Goal: Information Seeking & Learning: Understand process/instructions

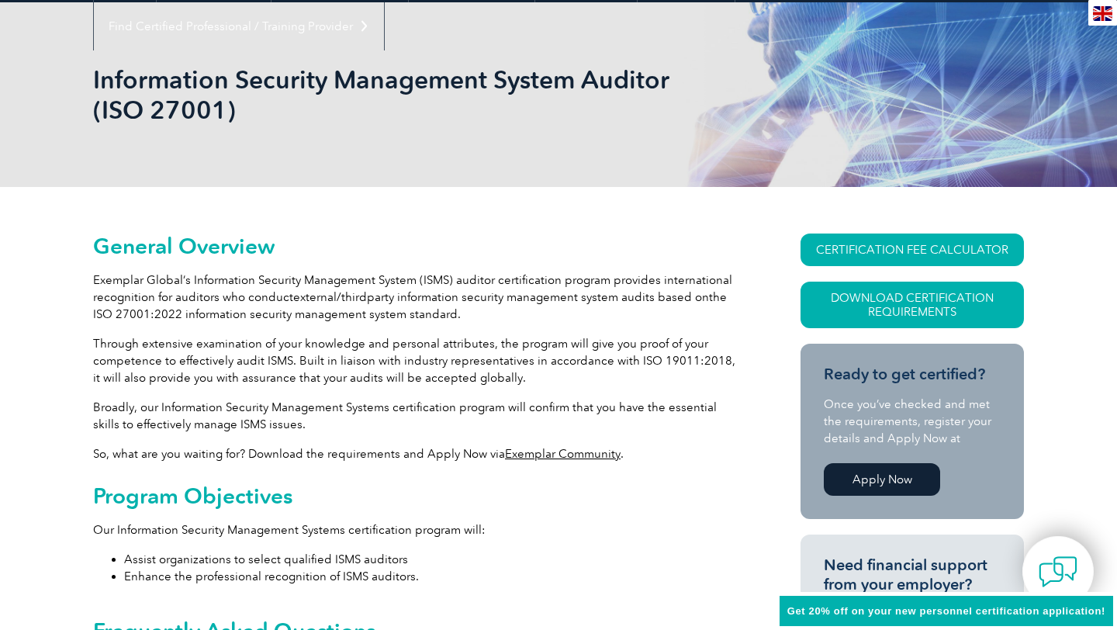
scroll to position [315, 0]
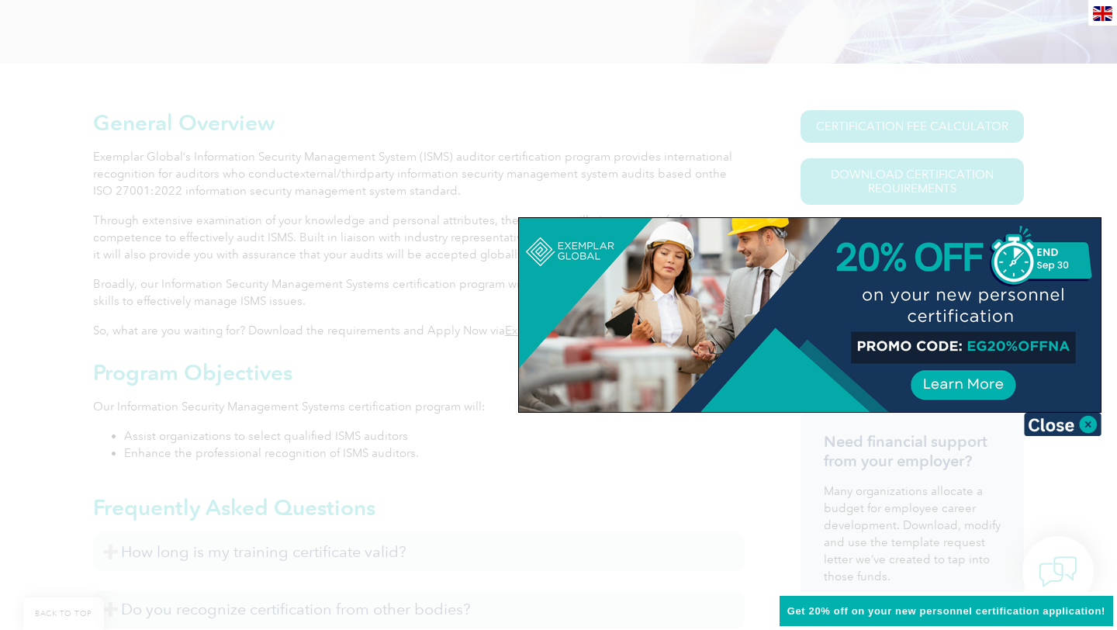
click at [608, 198] on div at bounding box center [558, 315] width 1117 height 630
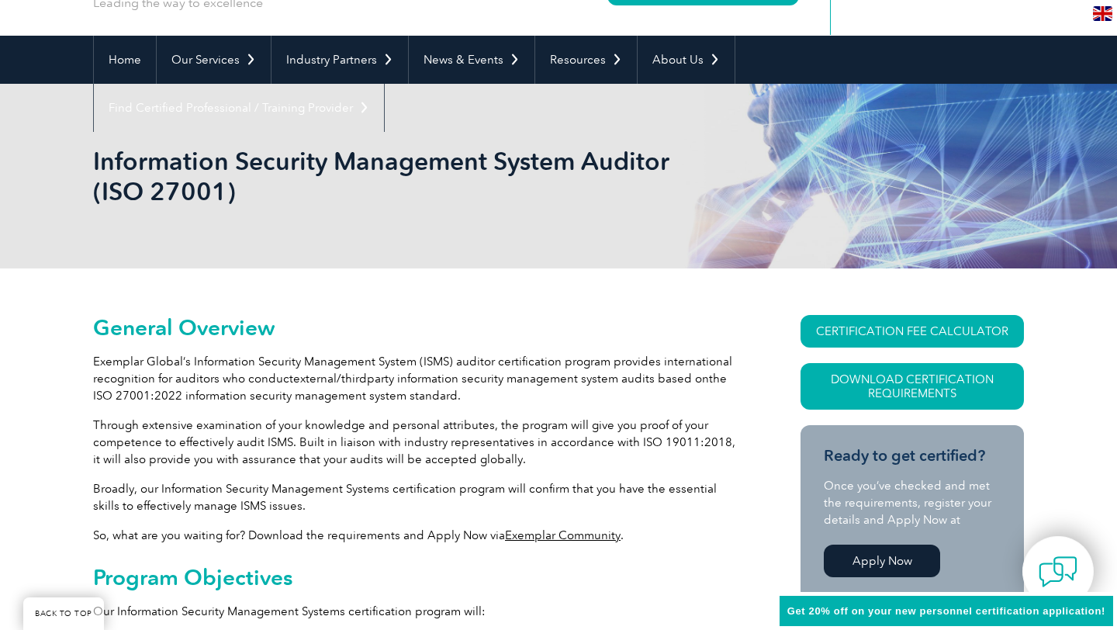
scroll to position [0, 0]
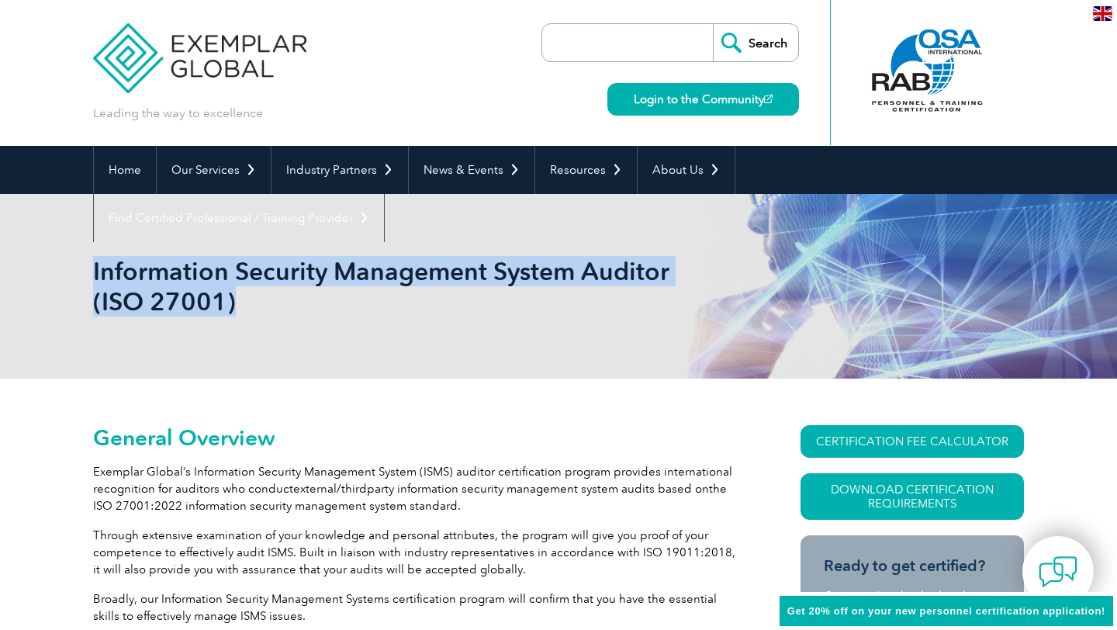
drag, startPoint x: 94, startPoint y: 273, endPoint x: 561, endPoint y: 311, distance: 469.2
click at [561, 311] on h1 "Information Security Management System Auditor (ISO 27001)" at bounding box center [391, 286] width 596 height 60
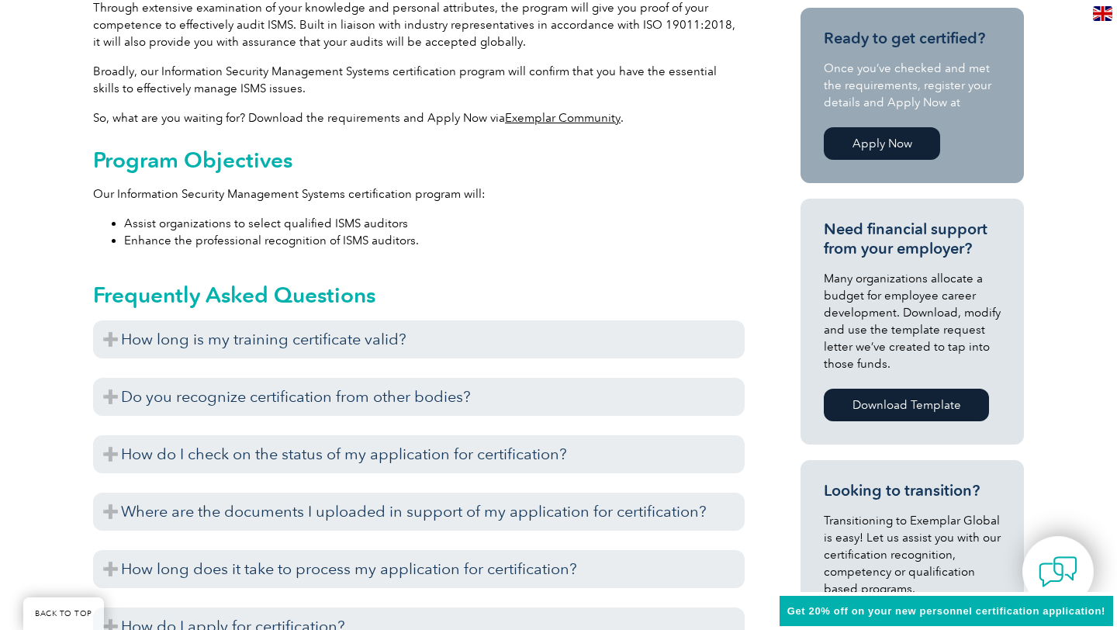
scroll to position [654, 0]
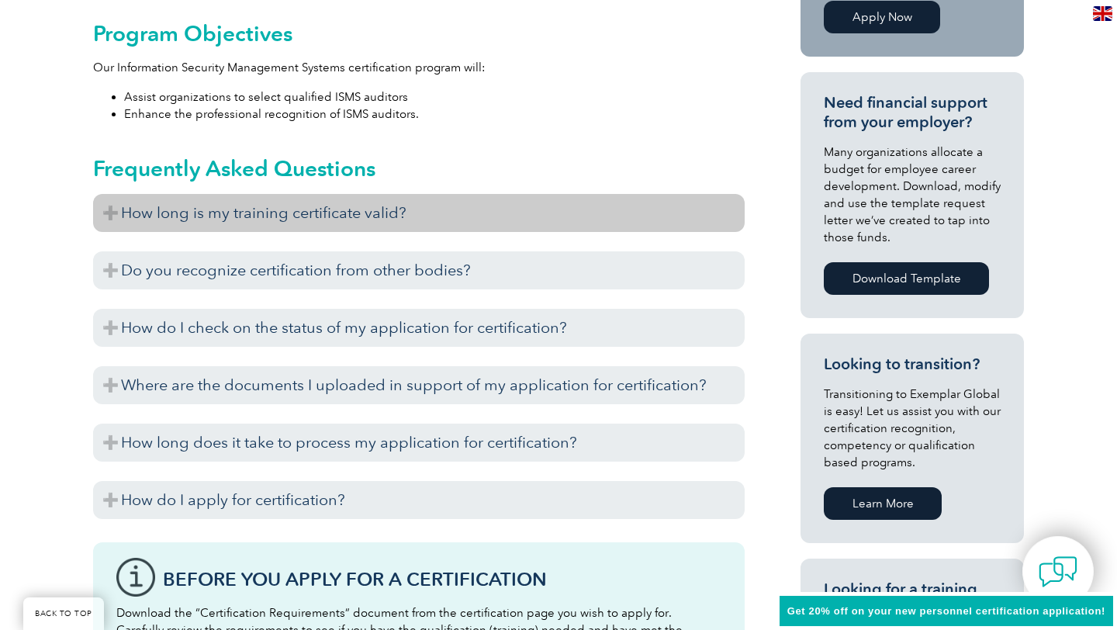
click at [108, 213] on h3 "How long is my training certificate valid?" at bounding box center [418, 213] width 651 height 38
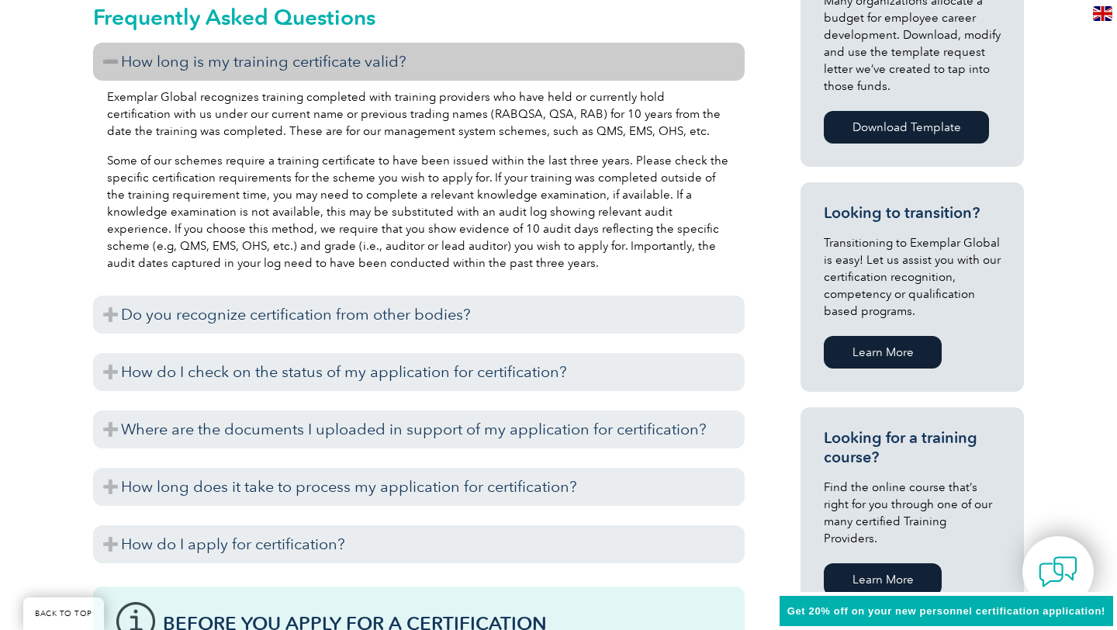
scroll to position [864, 0]
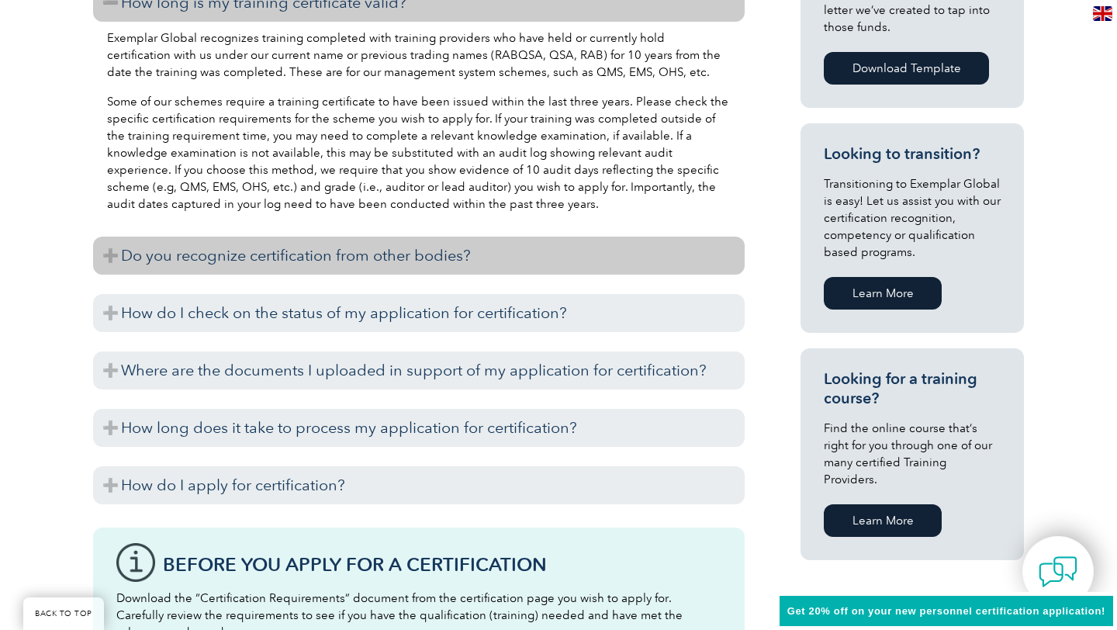
click at [114, 261] on h3 "Do you recognize certification from other bodies?" at bounding box center [418, 256] width 651 height 38
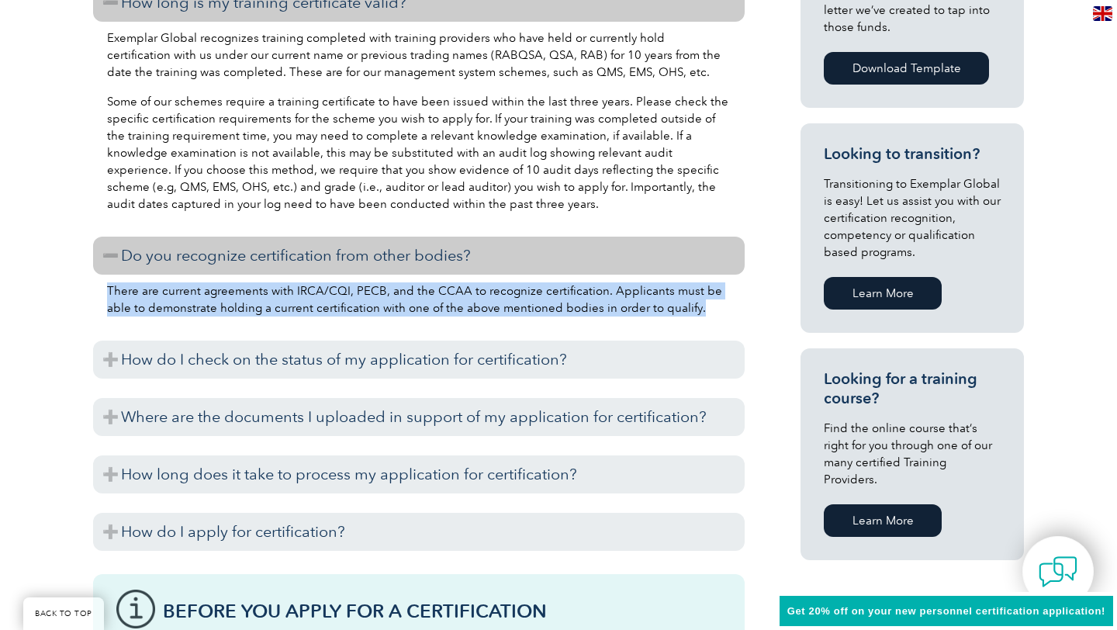
drag, startPoint x: 109, startPoint y: 295, endPoint x: 698, endPoint y: 313, distance: 589.7
click at [698, 313] on p "There are current agreements with IRCA/CQI, PECB, and the CCAA to recognize cer…" at bounding box center [419, 299] width 624 height 34
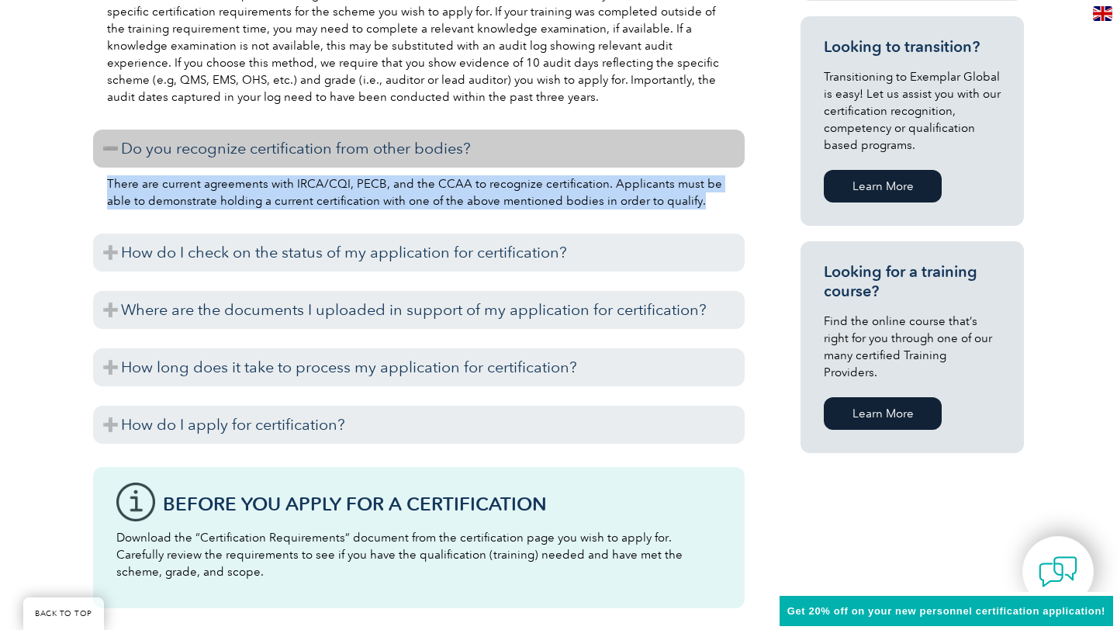
scroll to position [990, 0]
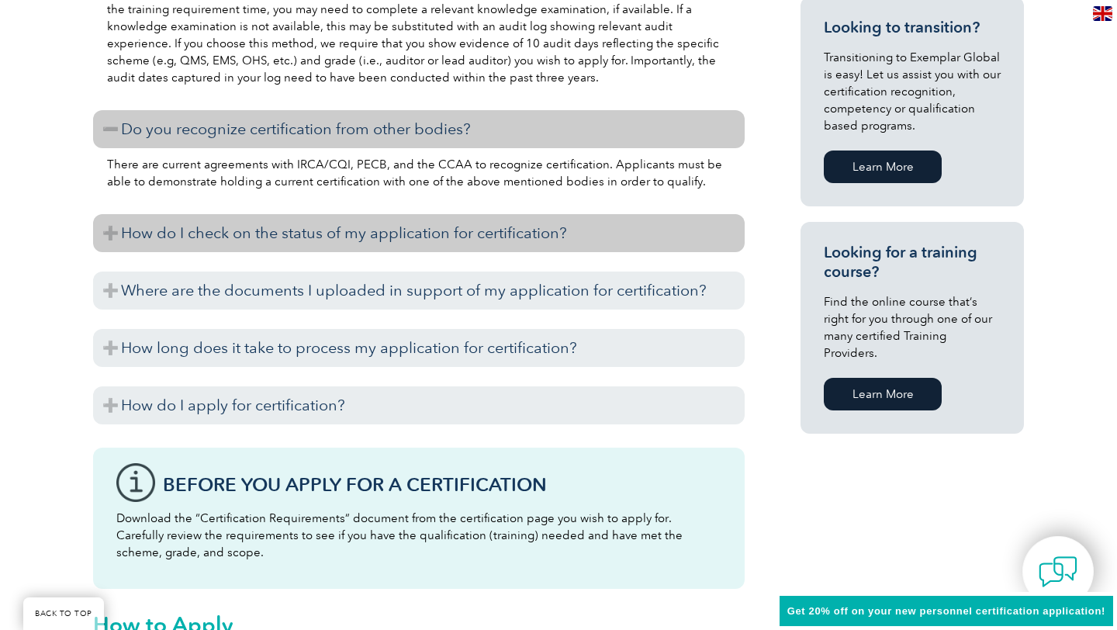
click at [102, 228] on h3 "How do I check on the status of my application for certification?" at bounding box center [418, 233] width 651 height 38
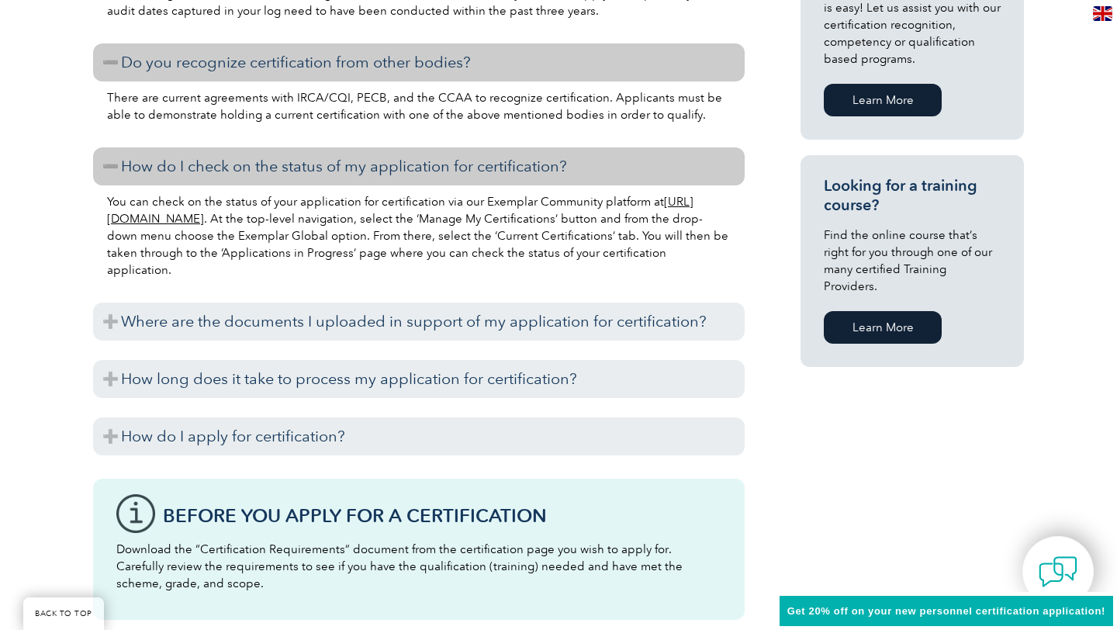
scroll to position [1058, 0]
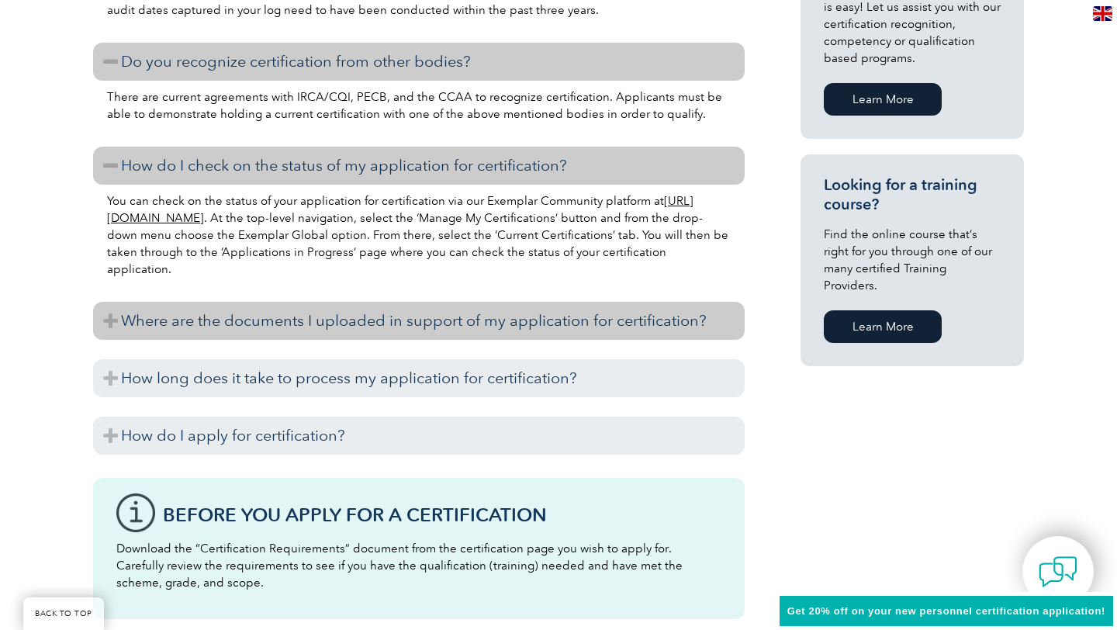
click at [106, 322] on h3 "Where are the documents I uploaded in support of my application for certificati…" at bounding box center [418, 321] width 651 height 38
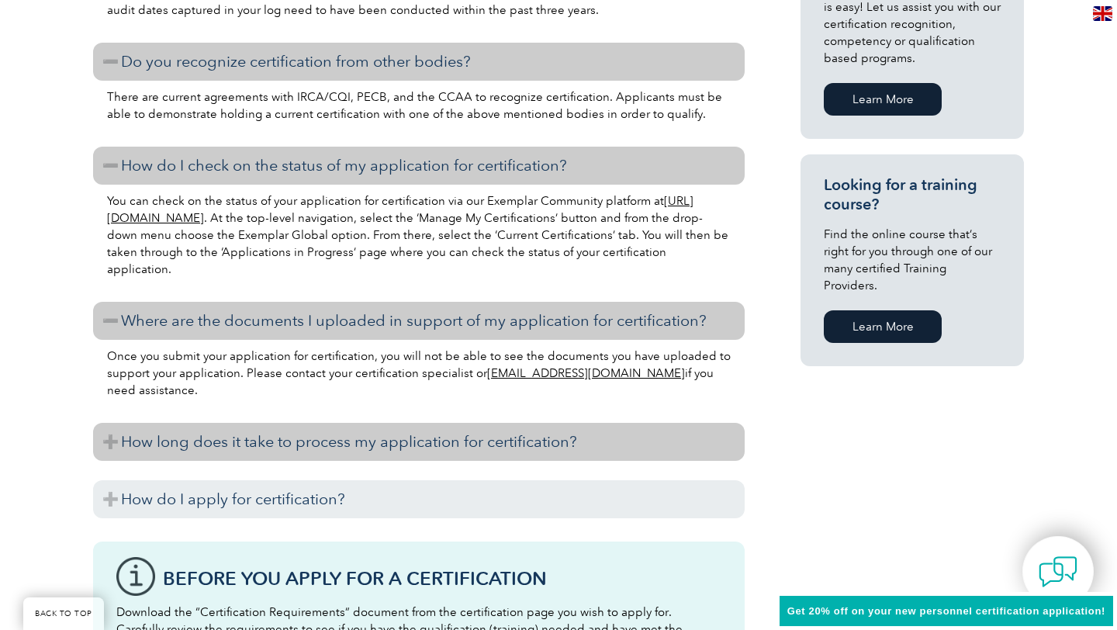
click at [108, 440] on h3 "How long does it take to process my application for certification?" at bounding box center [418, 442] width 651 height 38
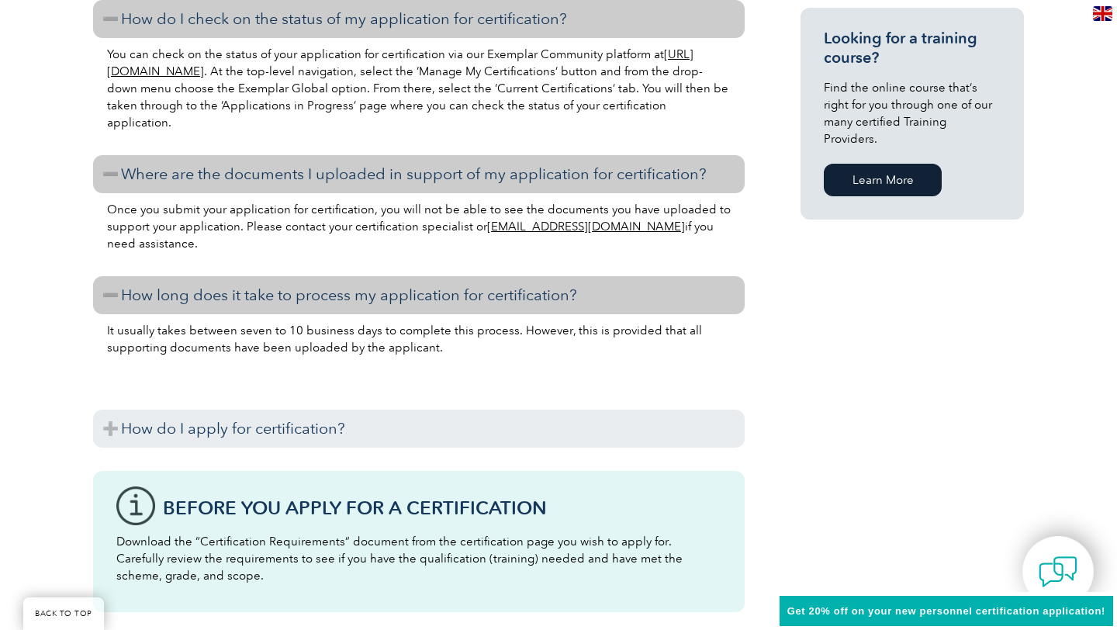
scroll to position [1246, 0]
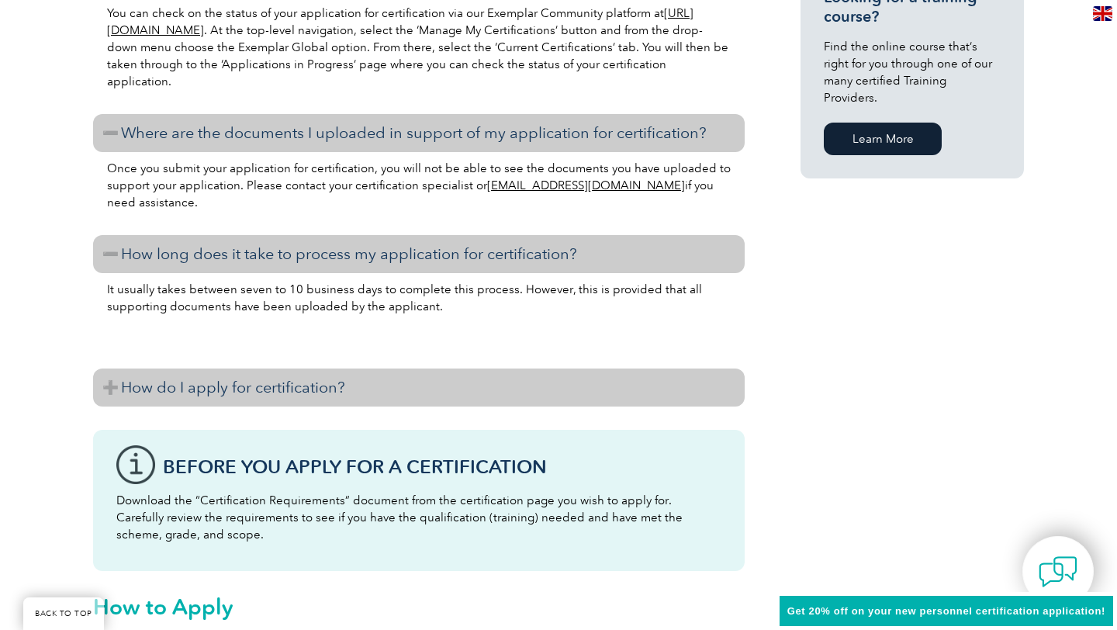
click at [109, 389] on h3 "How do I apply for certification?" at bounding box center [418, 387] width 651 height 38
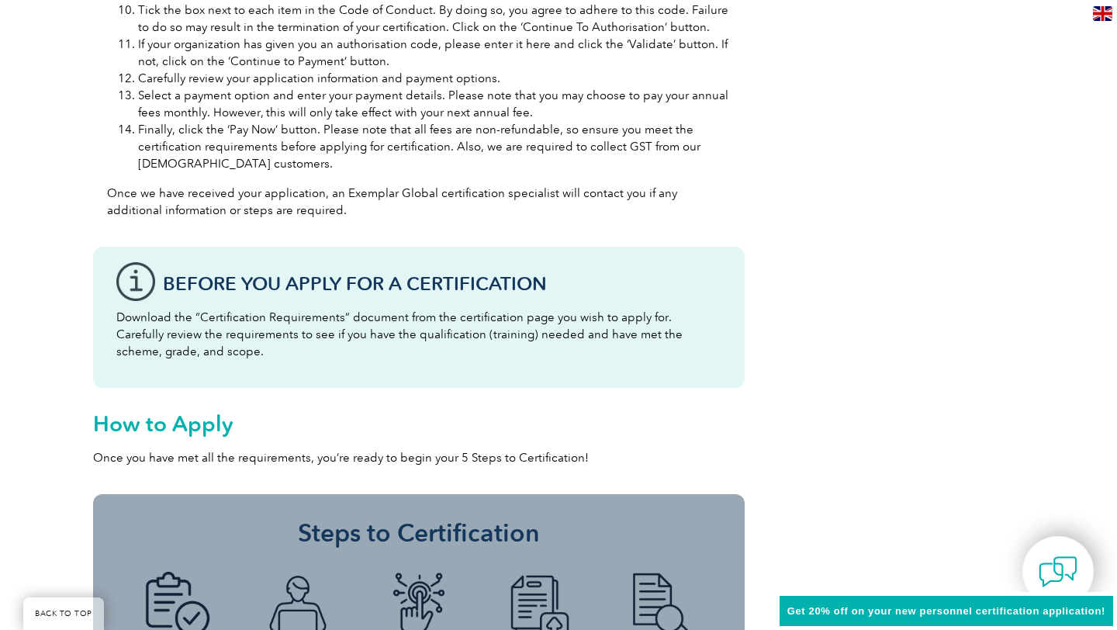
scroll to position [2141, 0]
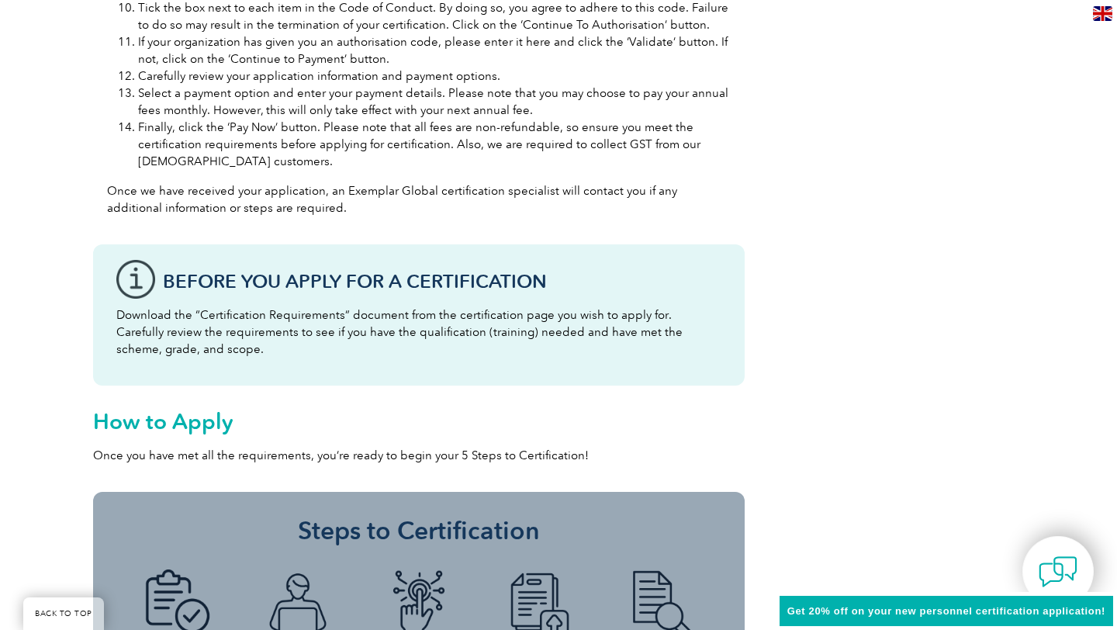
drag, startPoint x: 116, startPoint y: 316, endPoint x: 206, endPoint y: 369, distance: 104.3
click at [206, 369] on div "Before You Apply For a Certification Download the “Certification Requirements” …" at bounding box center [418, 314] width 651 height 141
click at [233, 335] on p "Download the “Certification Requirements” document from the certification page …" at bounding box center [418, 331] width 605 height 51
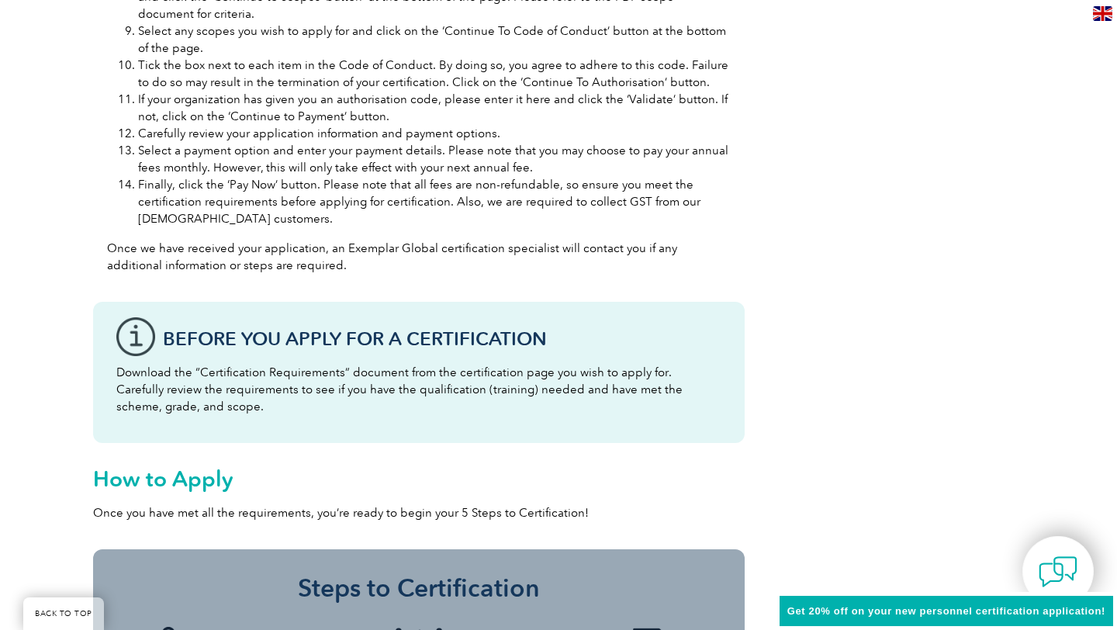
scroll to position [2092, 0]
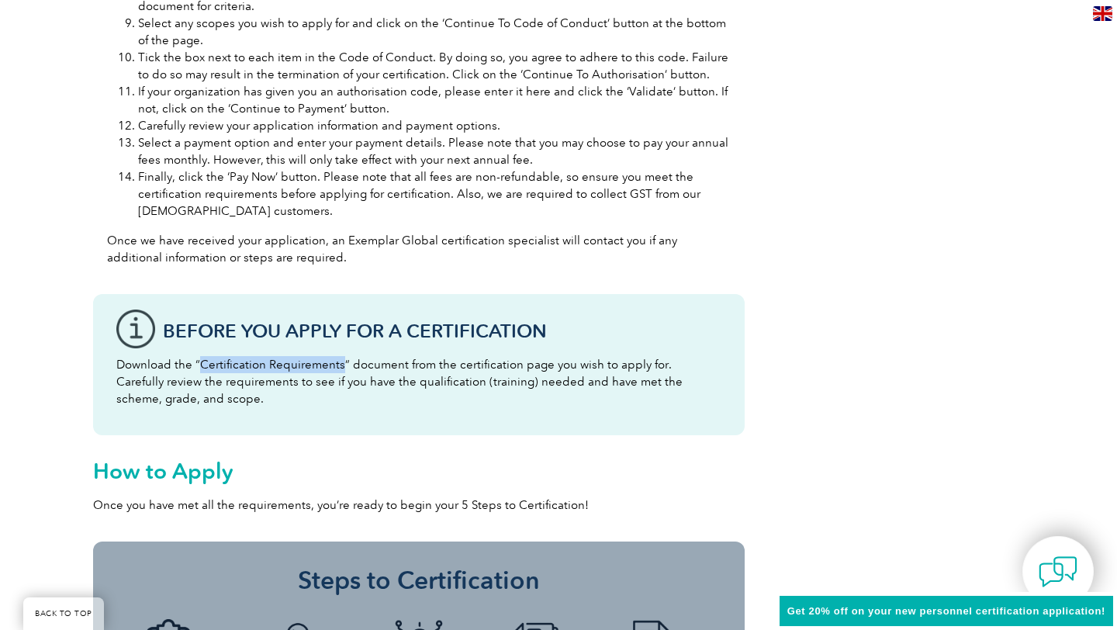
drag, startPoint x: 198, startPoint y: 366, endPoint x: 338, endPoint y: 366, distance: 140.4
click at [338, 366] on p "Download the “Certification Requirements” document from the certification page …" at bounding box center [418, 381] width 605 height 51
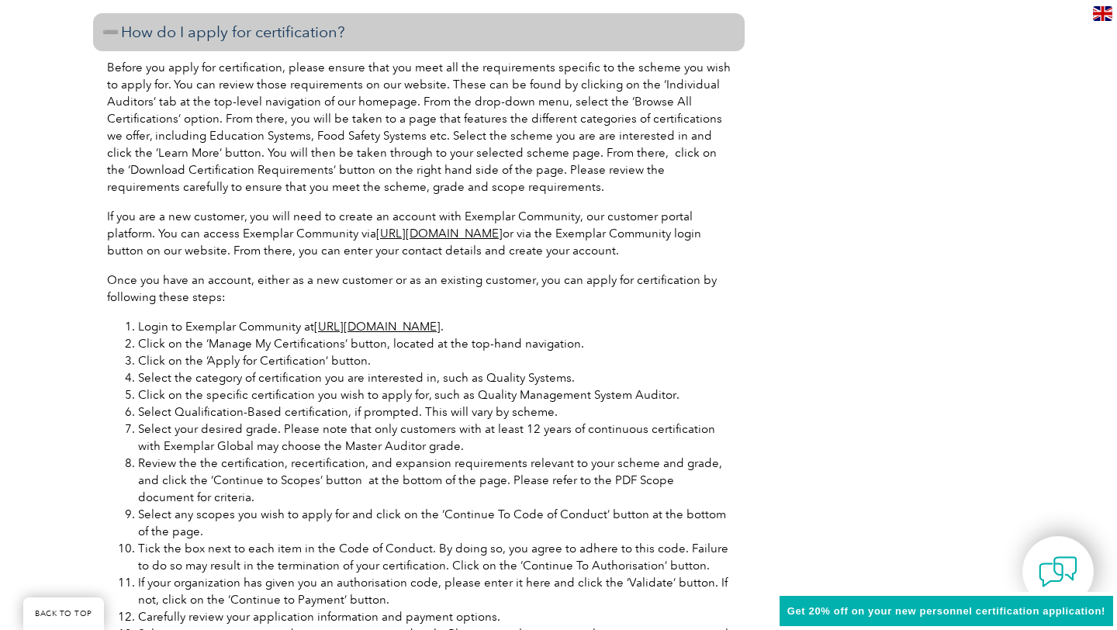
scroll to position [1607, 0]
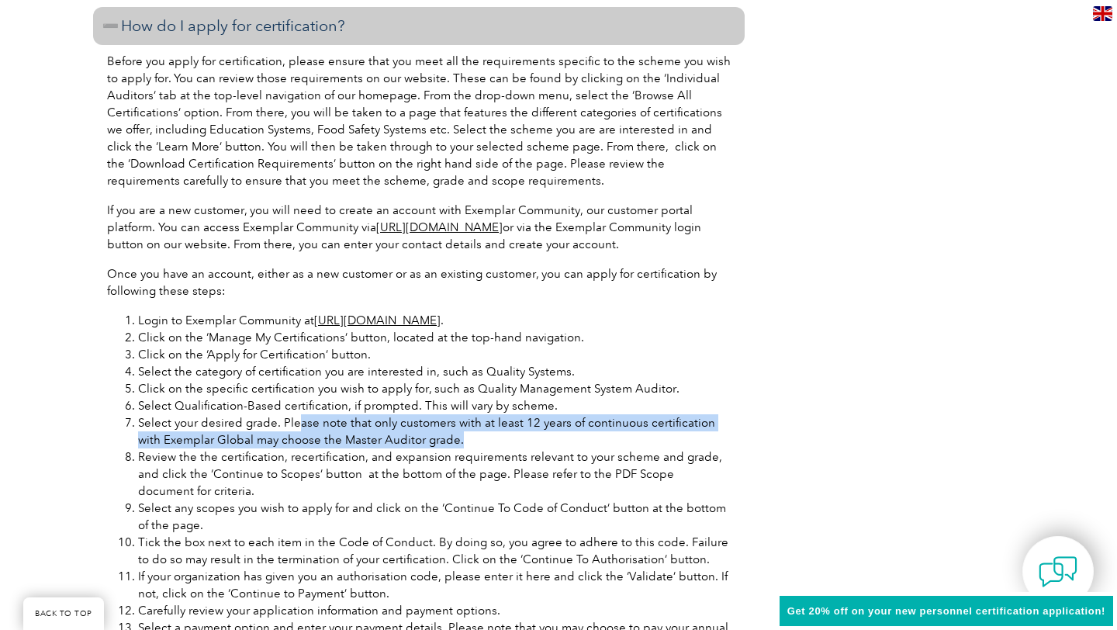
drag, startPoint x: 299, startPoint y: 423, endPoint x: 450, endPoint y: 440, distance: 152.1
click at [450, 440] on li "Select your desired grade. Please note that only customers with at least 12 yea…" at bounding box center [434, 431] width 593 height 34
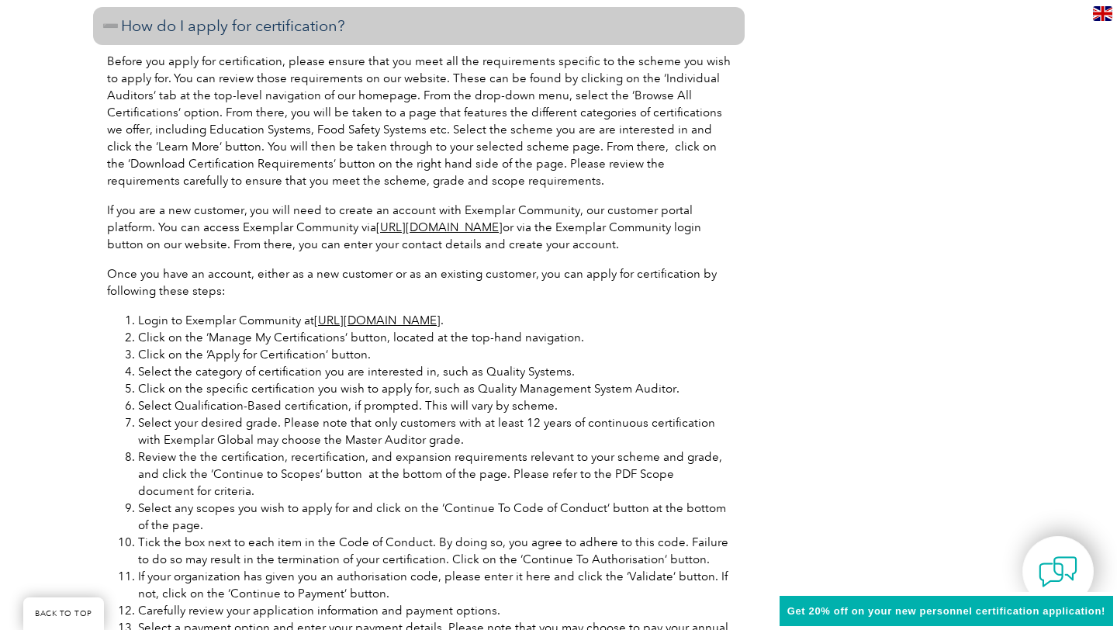
click at [399, 479] on li "Review the the certification, recertification, and expansion requirements relev…" at bounding box center [434, 473] width 593 height 51
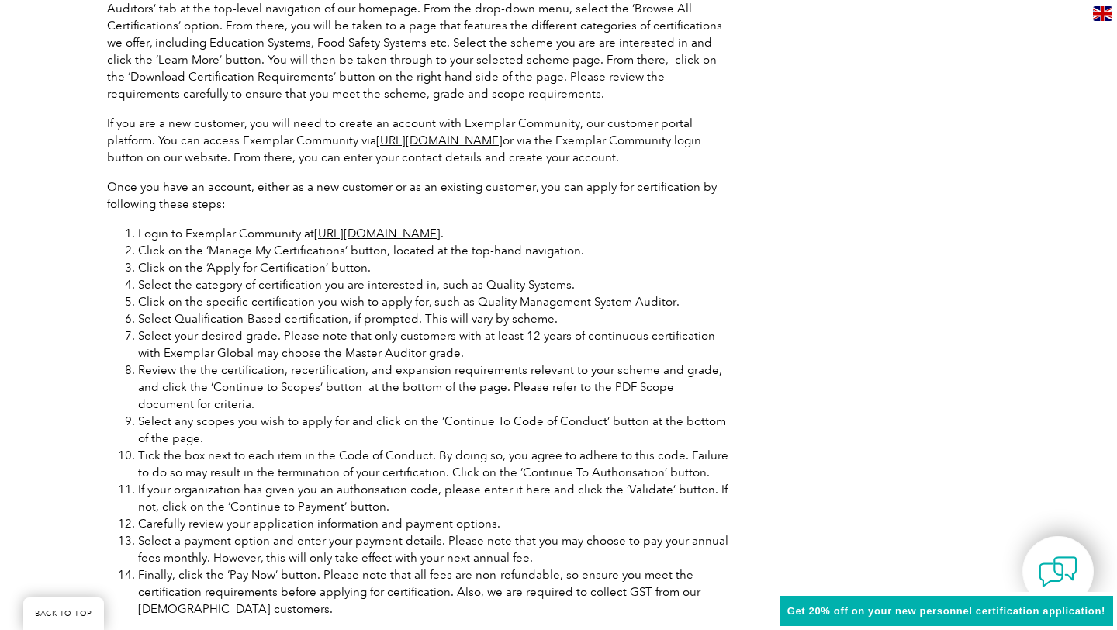
scroll to position [1847, 0]
